Goal: Task Accomplishment & Management: Manage account settings

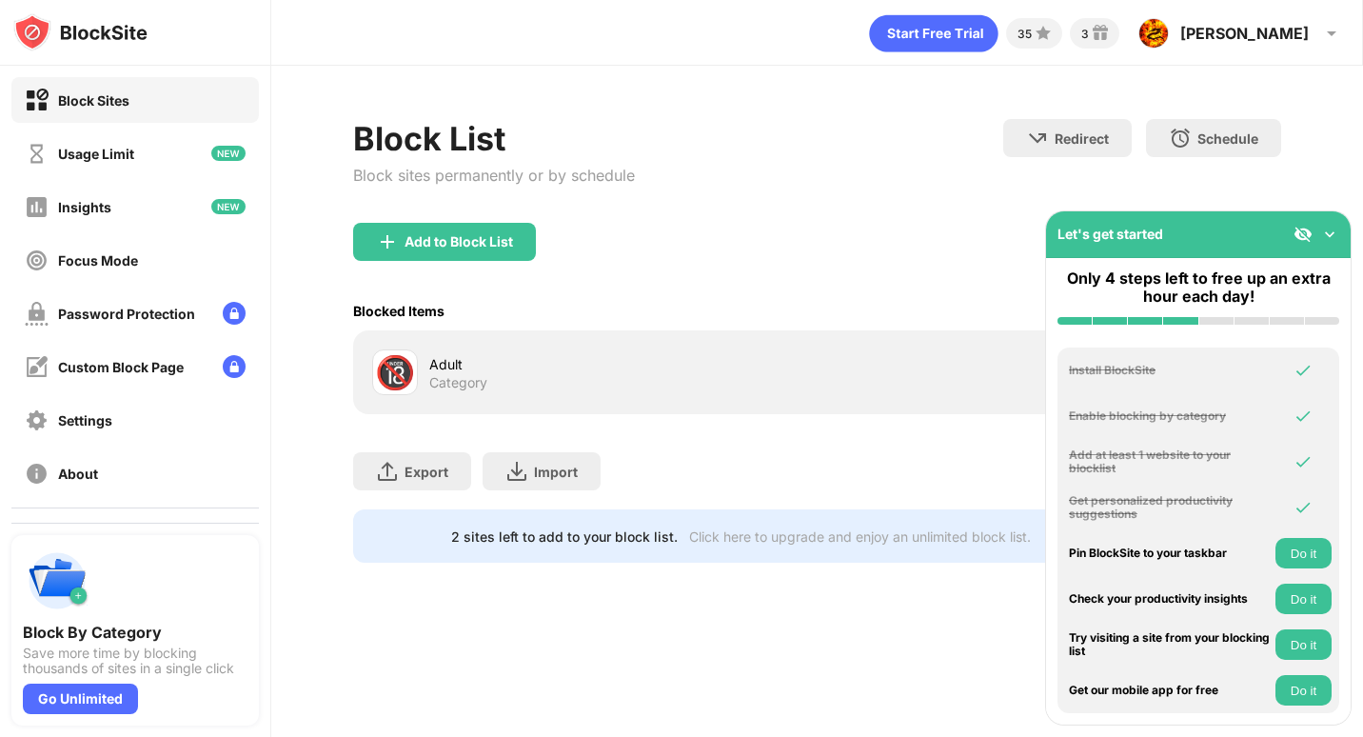
click at [1335, 227] on img at bounding box center [1329, 234] width 19 height 19
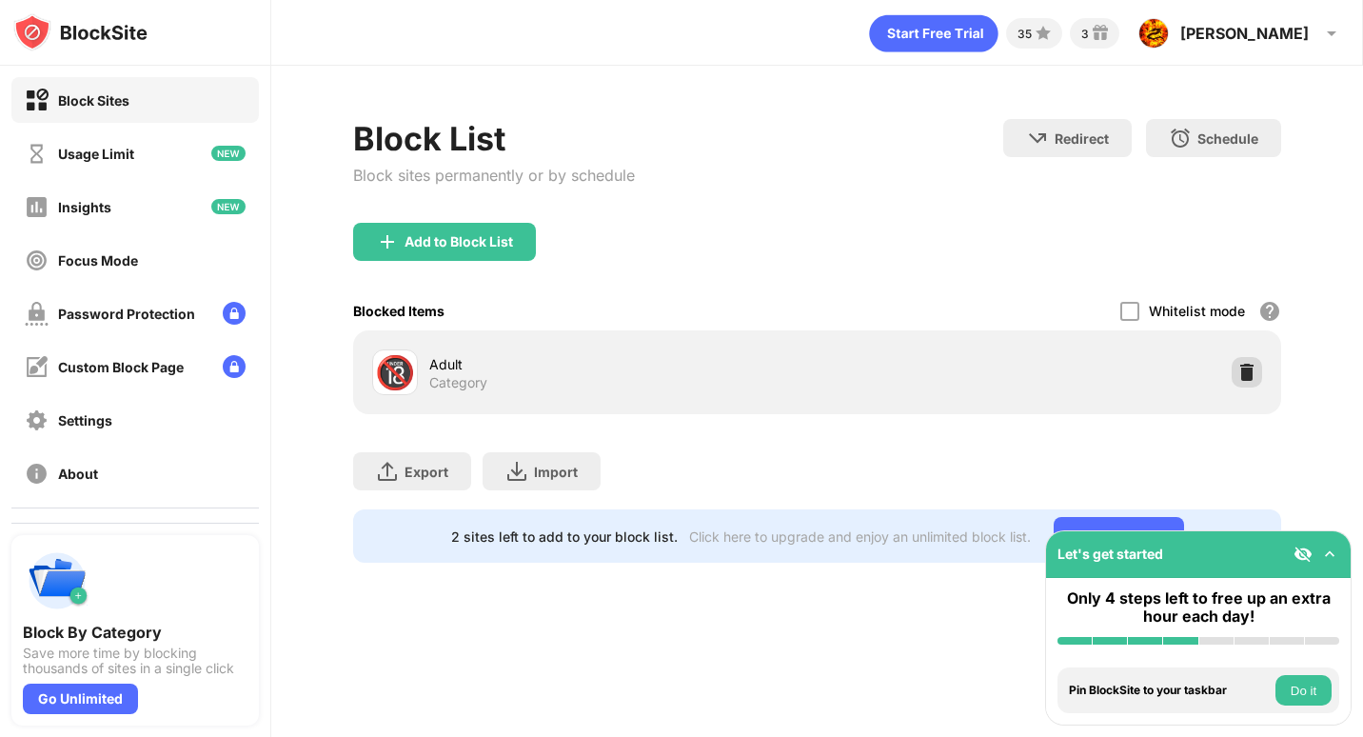
click at [1243, 362] on div at bounding box center [1247, 372] width 30 height 30
